Goal: Information Seeking & Learning: Understand process/instructions

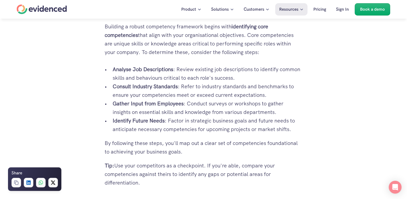
scroll to position [880, 0]
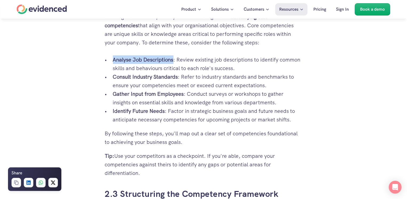
drag, startPoint x: 113, startPoint y: 50, endPoint x: 173, endPoint y: 51, distance: 60.6
click at [173, 56] on strong "Analyse Job Descriptions" at bounding box center [143, 59] width 61 height 7
click at [145, 56] on strong "Analyse Job Descriptions" at bounding box center [143, 59] width 61 height 7
drag, startPoint x: 140, startPoint y: 51, endPoint x: 133, endPoint y: 50, distance: 7.5
click at [133, 56] on strong "Analyse Job Descriptions" at bounding box center [143, 59] width 61 height 7
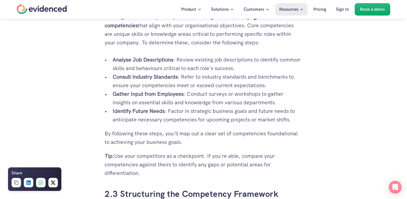
click at [144, 56] on strong "Analyse Job Descriptions" at bounding box center [143, 59] width 61 height 7
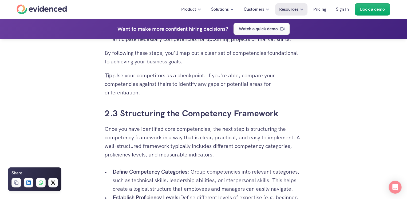
scroll to position [987, 0]
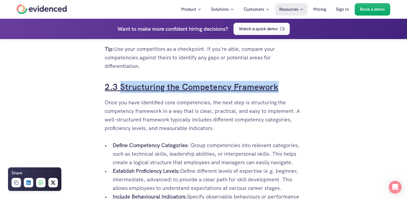
drag, startPoint x: 288, startPoint y: 79, endPoint x: 120, endPoint y: 80, distance: 168.1
click at [120, 81] on h3 "2.3 Structuring the Competency Framework" at bounding box center [203, 87] width 197 height 12
copy link "Structuring the Competency Framework"
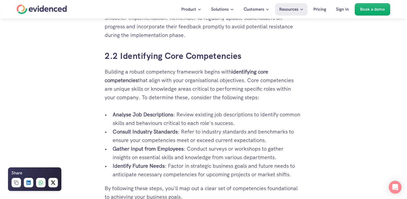
scroll to position [827, 0]
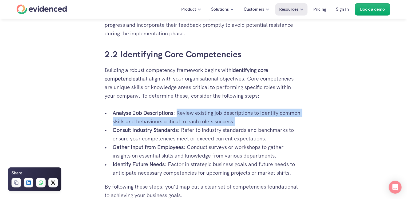
drag, startPoint x: 178, startPoint y: 104, endPoint x: 249, endPoint y: 114, distance: 72.1
click at [249, 114] on p "Analyse Job Descriptions : Review existing job descriptions to identify common …" at bounding box center [207, 116] width 189 height 17
copy p "Review existing job descriptions to identify common skills and behaviours criti…"
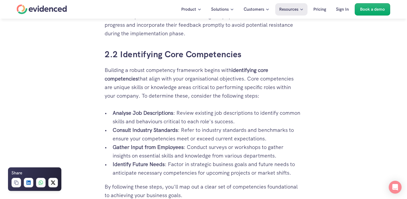
click at [150, 143] on strong "Gather Input from Employees" at bounding box center [148, 146] width 71 height 7
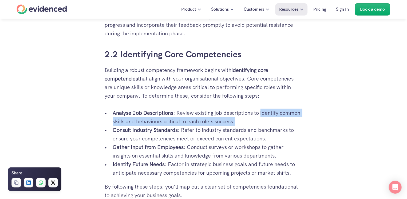
drag, startPoint x: 262, startPoint y: 104, endPoint x: 245, endPoint y: 112, distance: 18.4
click at [245, 112] on p "Analyse Job Descriptions : Review existing job descriptions to identify common …" at bounding box center [207, 116] width 189 height 17
copy p "identify common skills and behaviours critical to each role's success."
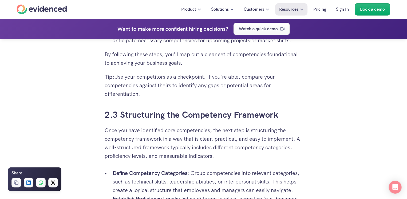
scroll to position [961, 0]
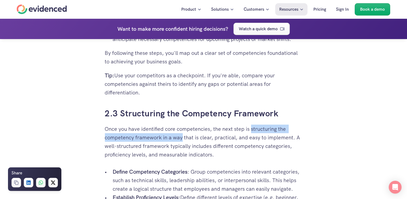
drag, startPoint x: 252, startPoint y: 120, endPoint x: 183, endPoint y: 128, distance: 69.8
click at [183, 128] on p "Once you have identified core competencies, the next step is structuring the co…" at bounding box center [203, 141] width 197 height 34
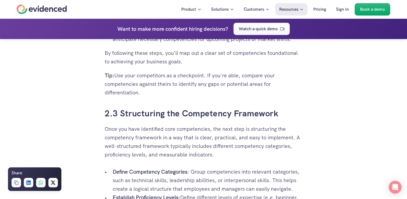
click at [252, 128] on p "Once you have identified core competencies, the next step is structuring the co…" at bounding box center [203, 141] width 197 height 34
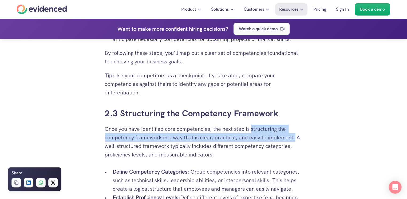
drag, startPoint x: 252, startPoint y: 120, endPoint x: 295, endPoint y: 129, distance: 43.6
click at [295, 129] on p "Once you have identified core competencies, the next step is structuring the co…" at bounding box center [203, 141] width 197 height 34
copy p "structuring the competency framework in a way that is clear, practical, and eas…"
